Goal: Navigation & Orientation: Find specific page/section

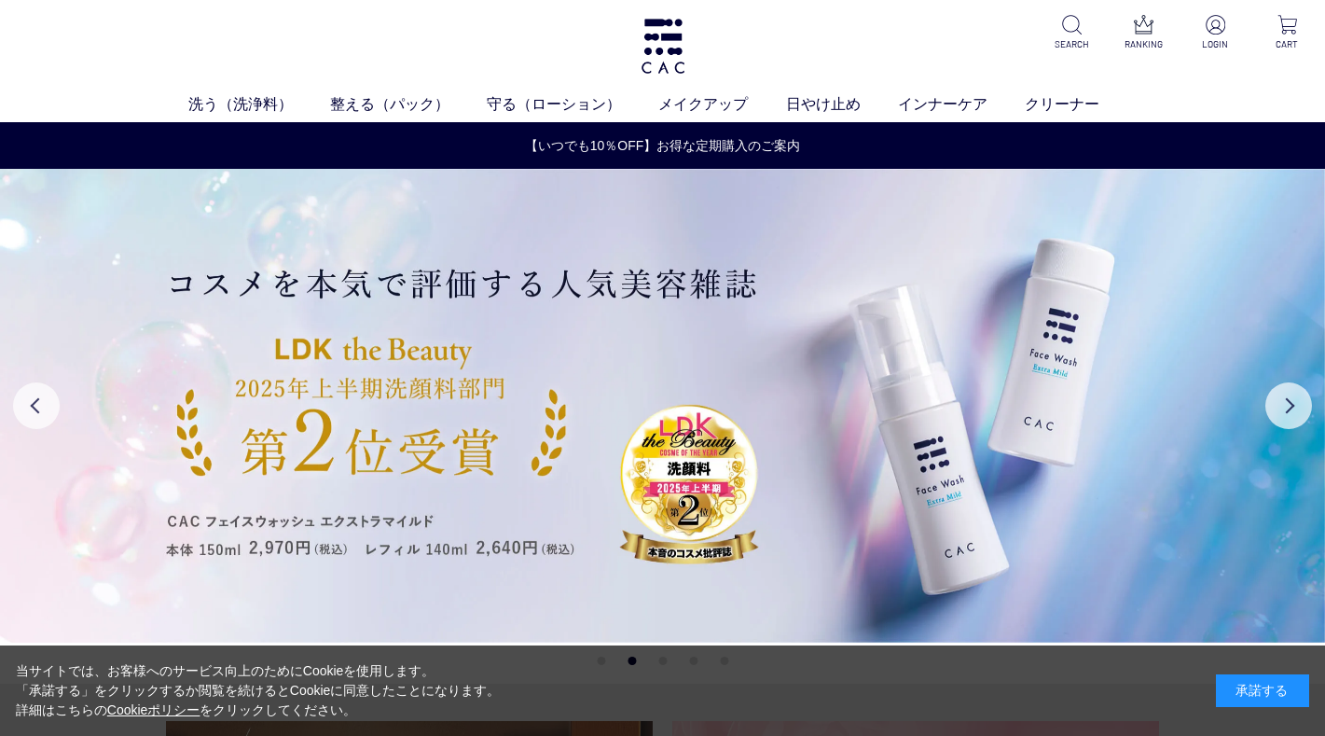
click at [36, 110] on ul "洗う（洗浄料） 液体洗浄料 パウダー洗浄料 泡洗顔料 グッズ 整える（パック） フェイスパック ヘアパック 守る（ローション） 保湿化粧水 柔軟化粧水 美容液…" at bounding box center [662, 107] width 1325 height 30
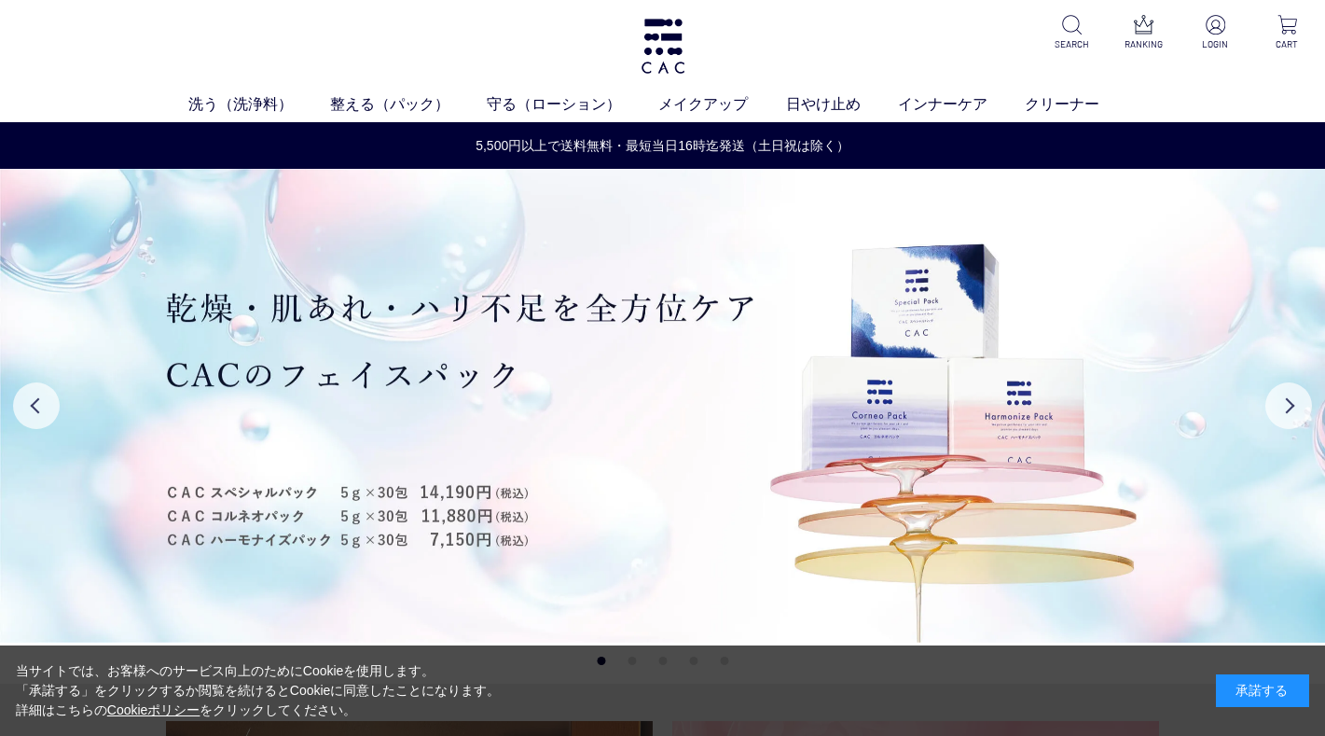
drag, startPoint x: 1280, startPoint y: 90, endPoint x: 1261, endPoint y: 90, distance: 19.6
click at [1280, 90] on div "洗う（洗浄料） 液体洗浄料 パウダー洗浄料 泡洗顔料 グッズ 整える（パック） フェイスパック ヘアパック 守る（ローション） 保湿化粧水 柔軟化粧水 美容液…" at bounding box center [662, 61] width 1325 height 122
